Goal: Task Accomplishment & Management: Use online tool/utility

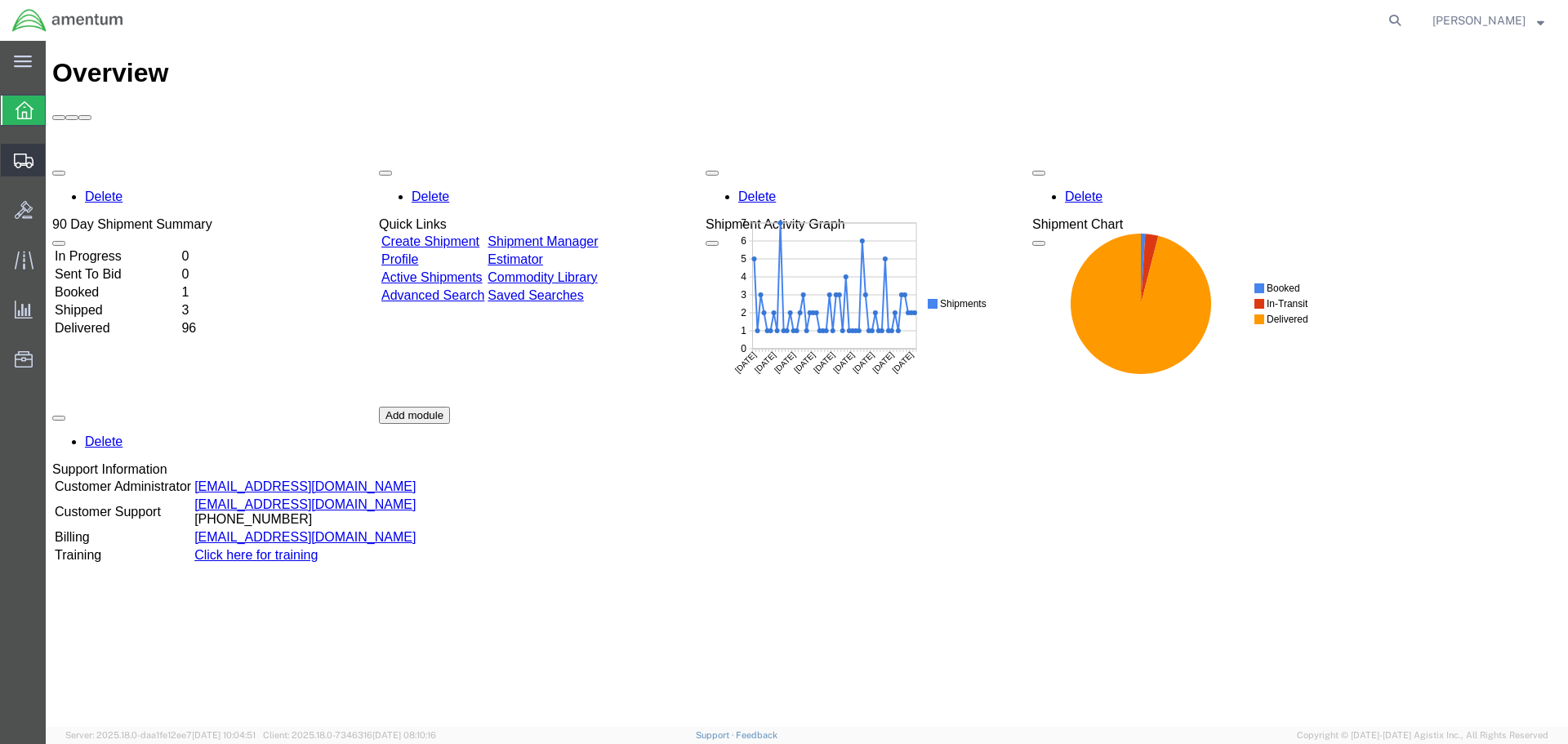
click at [0, 0] on span "Shipment Manager" at bounding box center [0, 0] width 0 height 0
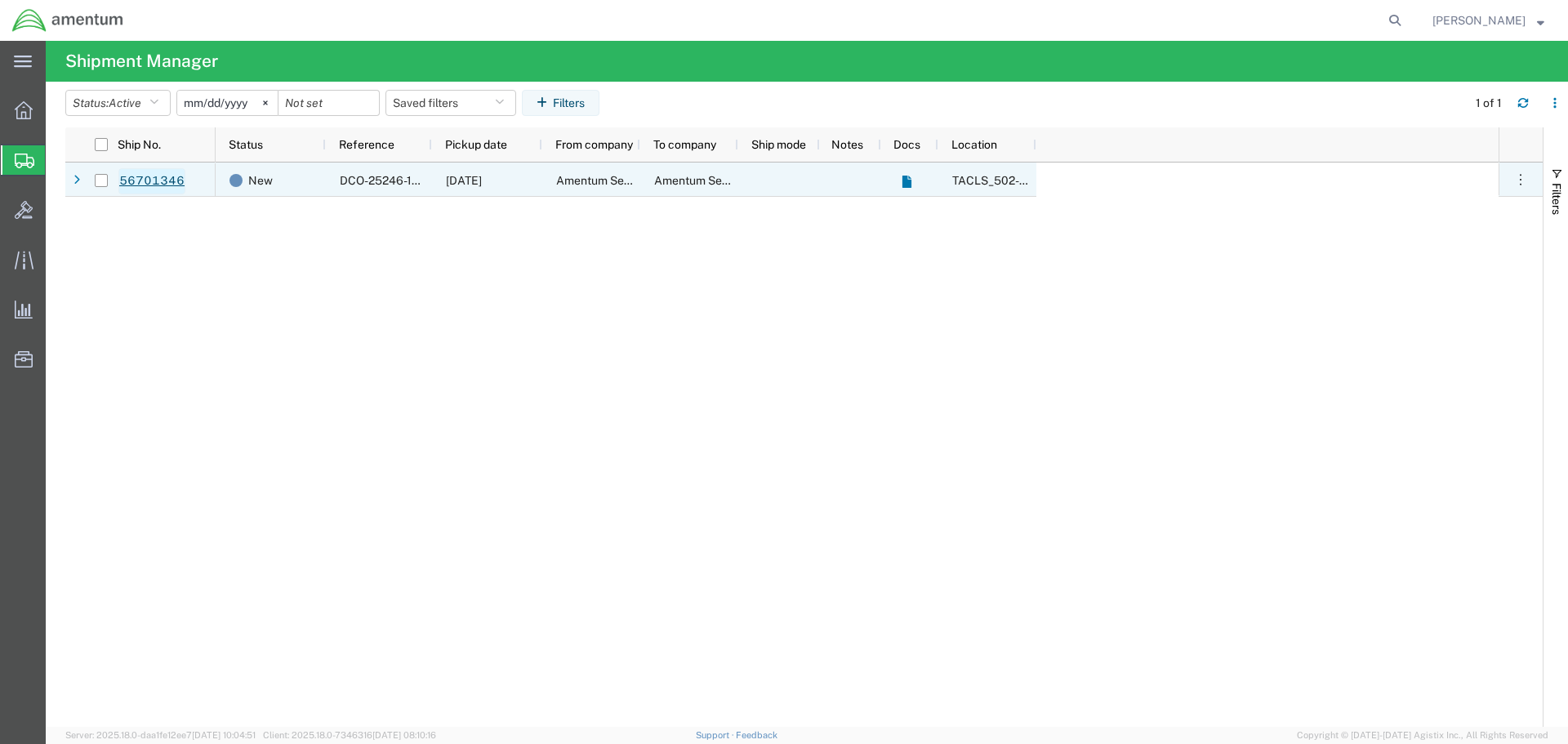
click at [154, 182] on link "56701346" at bounding box center [152, 181] width 67 height 26
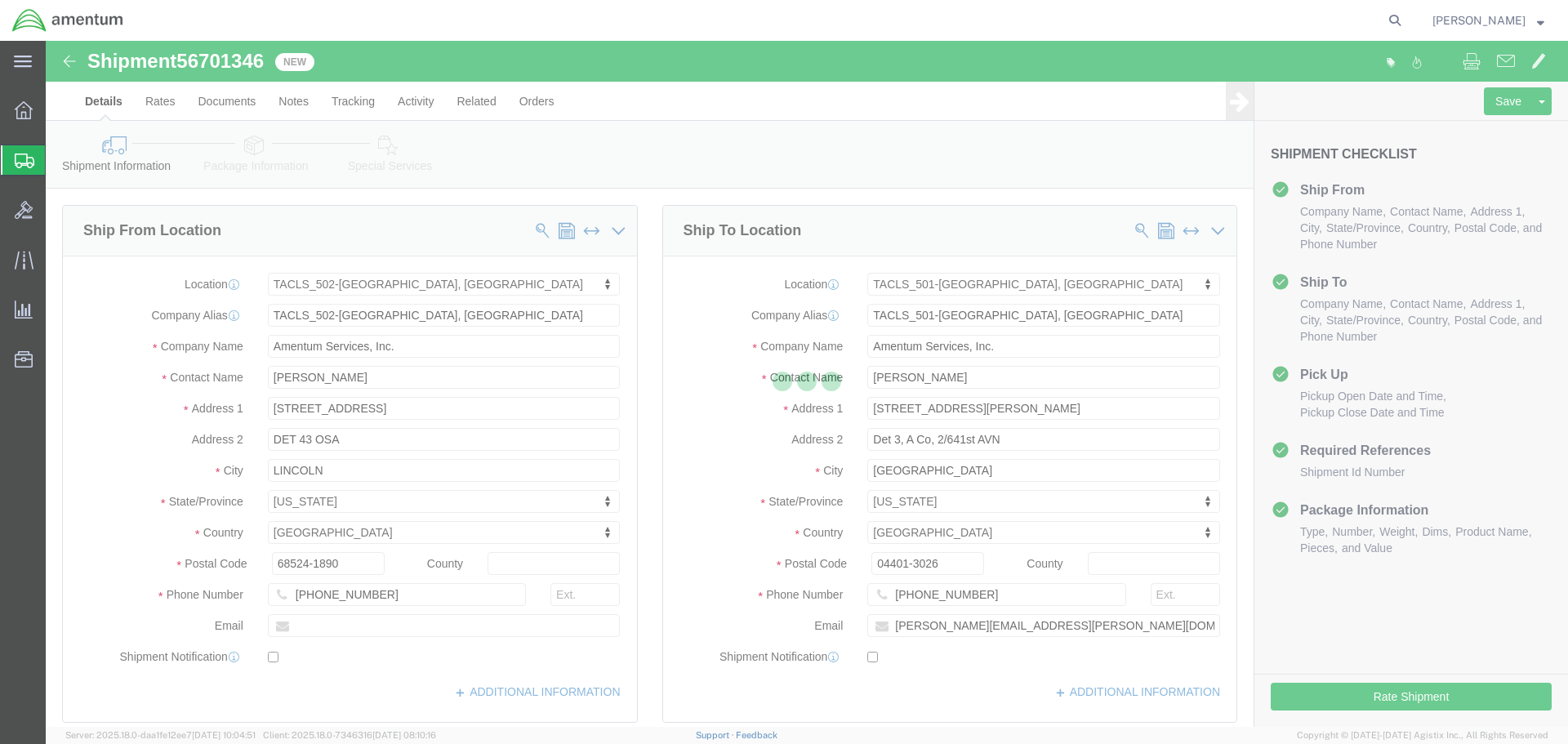
select select "42686"
select select "42685"
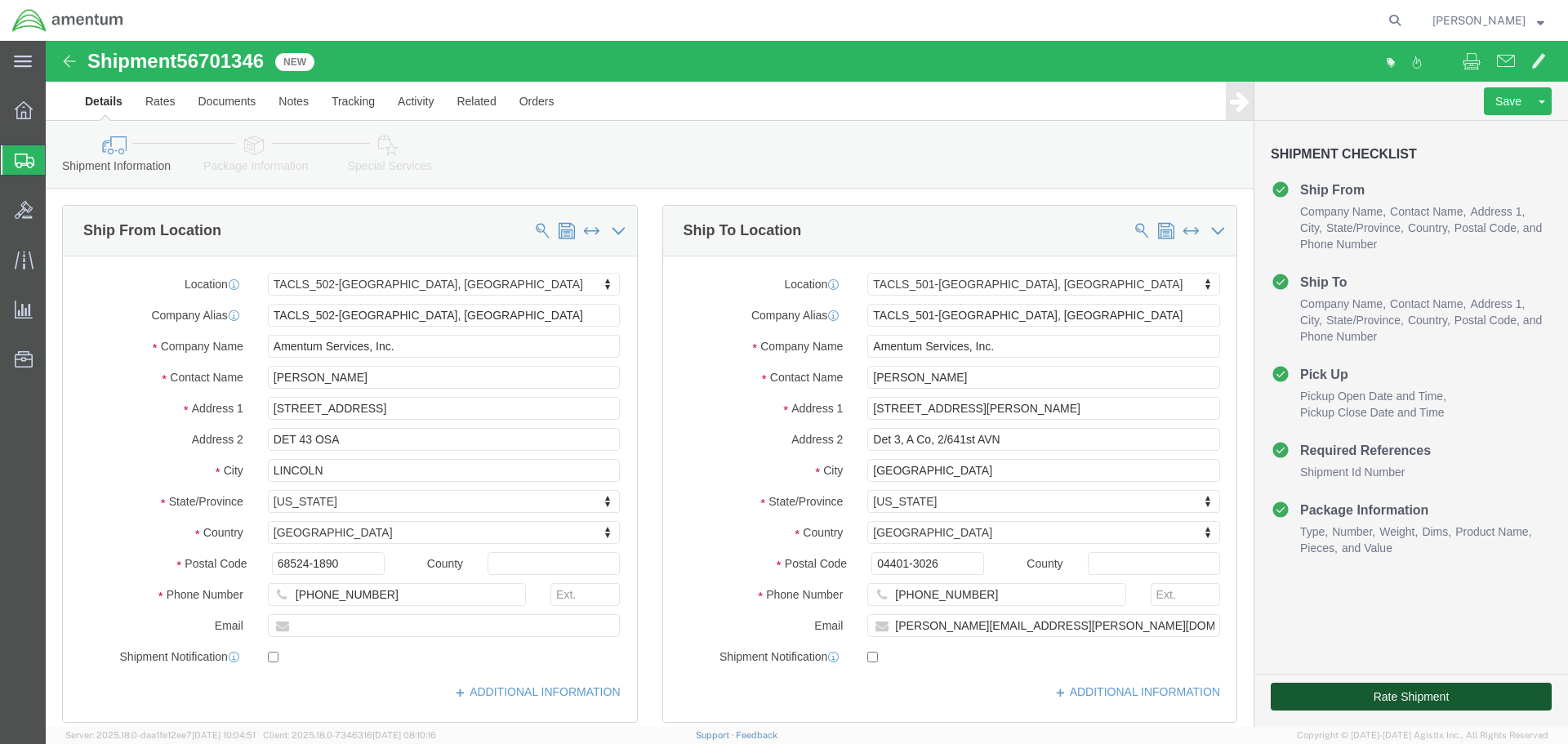
click button "Rate Shipment"
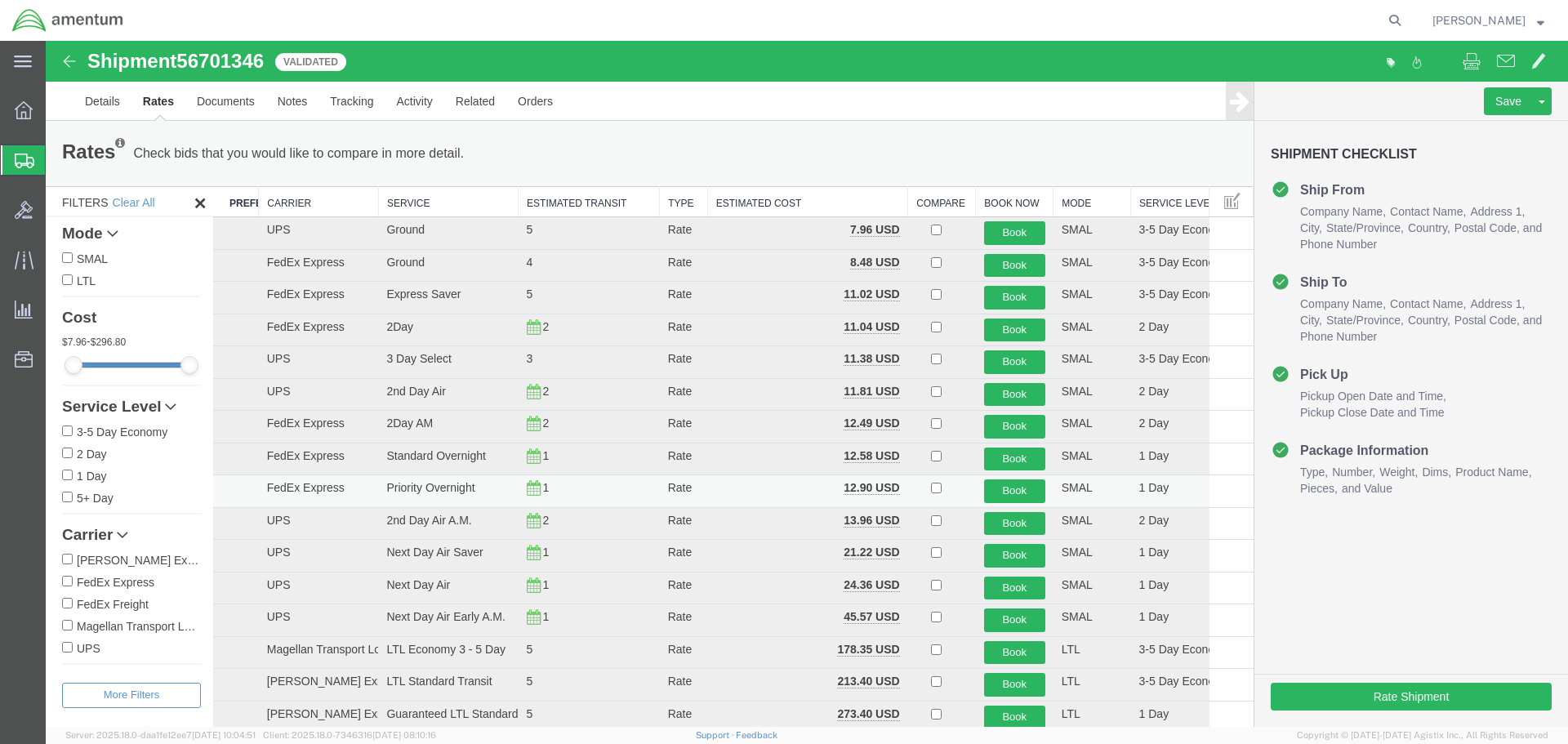
click at [408, 484] on td "Priority Overnight" at bounding box center [448, 491] width 140 height 33
click at [995, 485] on button "Book" at bounding box center [1014, 491] width 62 height 24
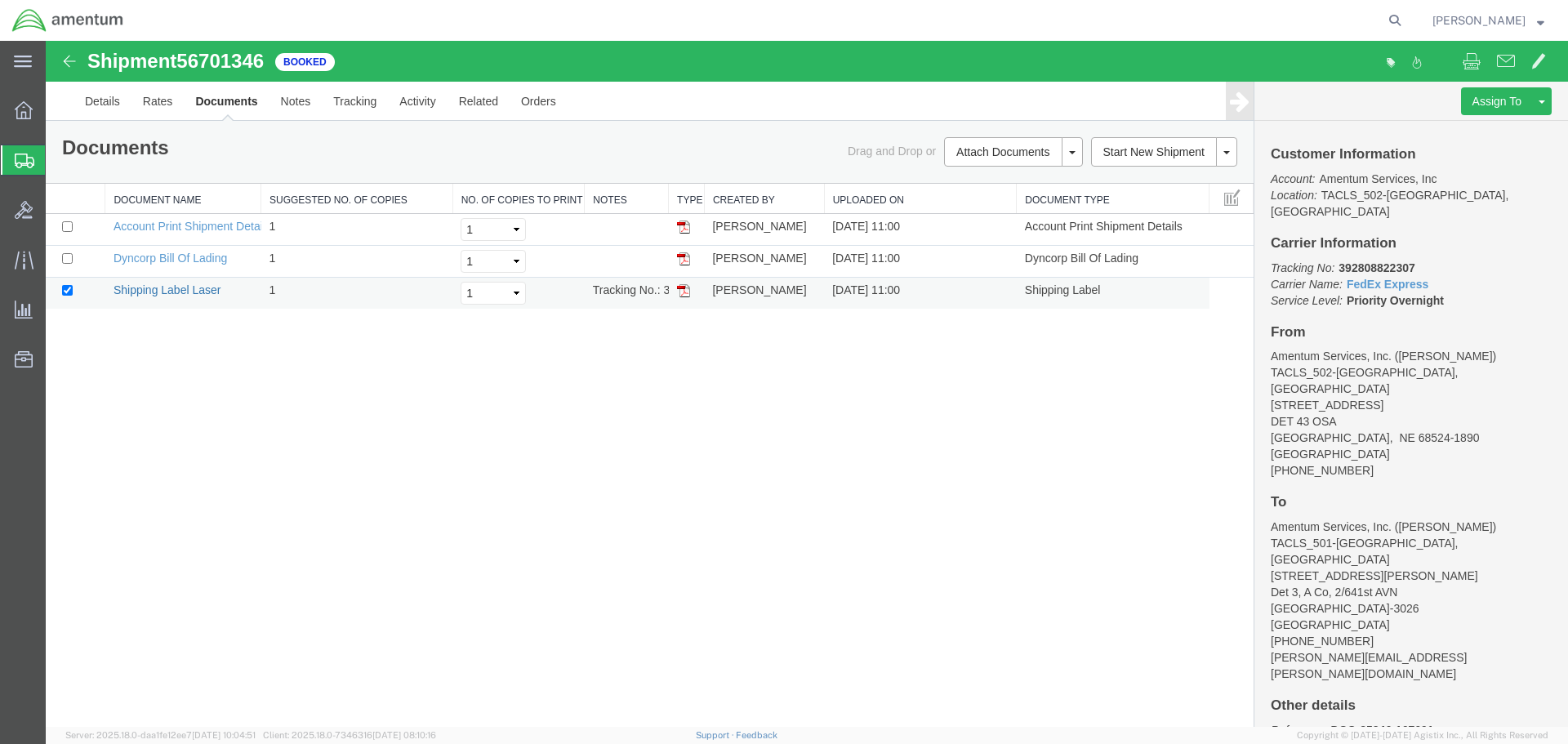
click at [169, 291] on link "Shipping Label Laser" at bounding box center [168, 290] width 108 height 13
click at [185, 259] on link "Dyncorp Bill Of Lading" at bounding box center [170, 258] width 114 height 13
drag, startPoint x: 183, startPoint y: 224, endPoint x: 1378, endPoint y: 253, distance: 1195.4
click at [183, 224] on link "Account Print Shipment Details" at bounding box center [192, 227] width 158 height 13
click at [104, 107] on link "Details" at bounding box center [102, 101] width 58 height 40
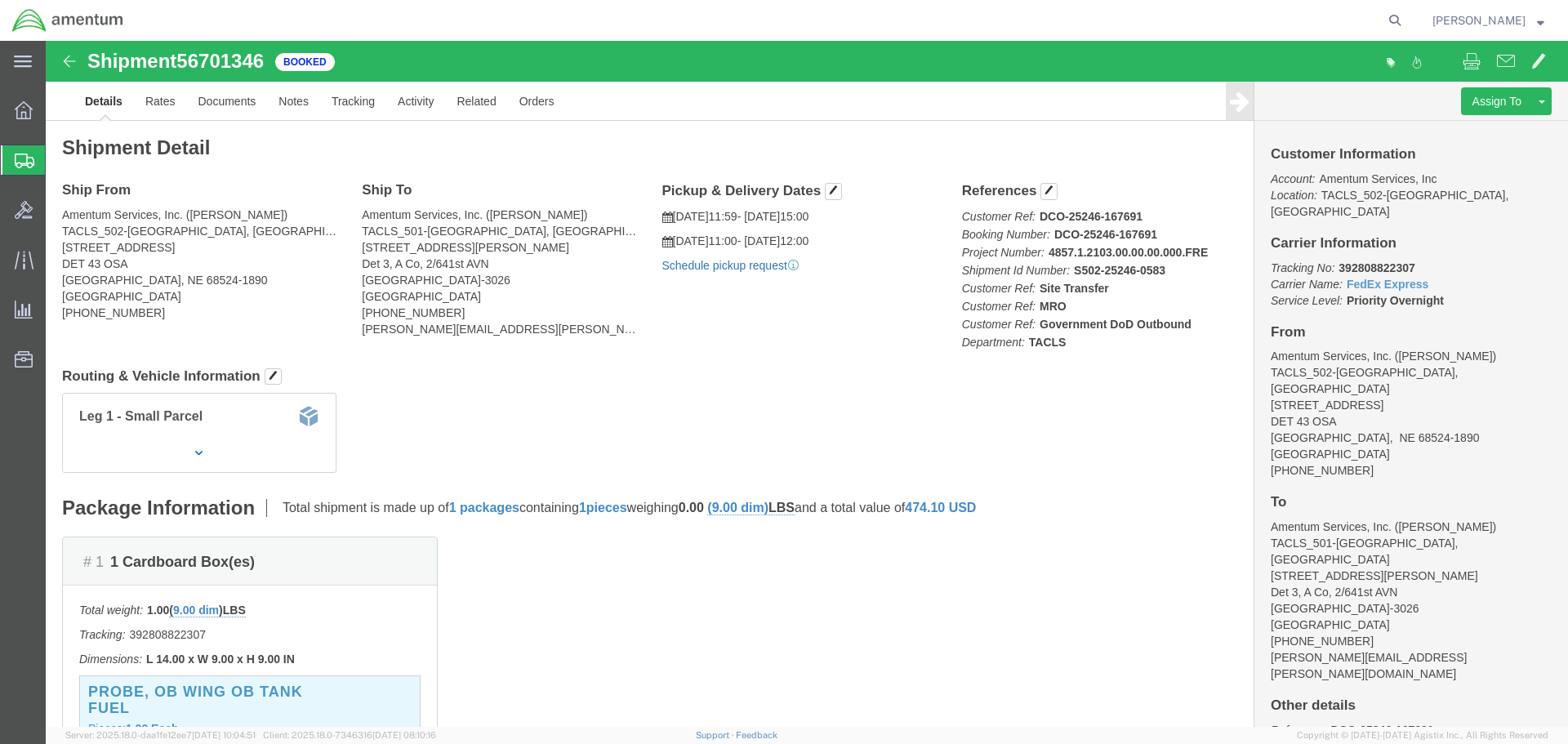
click link "Schedule pickup request"
click at [1478, 13] on span "[PERSON_NAME]" at bounding box center [1479, 20] width 93 height 18
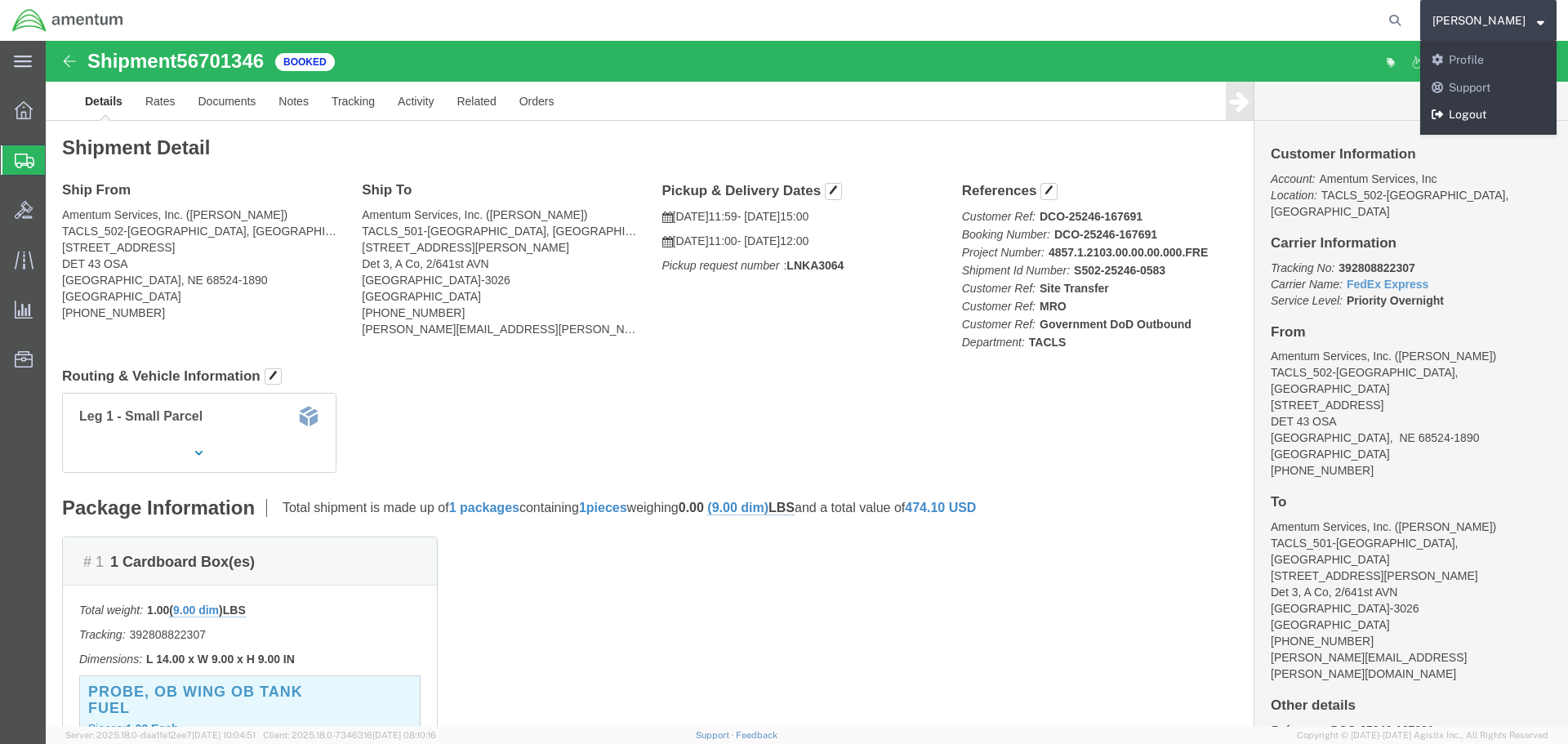
click at [1491, 115] on link "Logout" at bounding box center [1488, 115] width 136 height 28
